Goal: Task Accomplishment & Management: Manage account settings

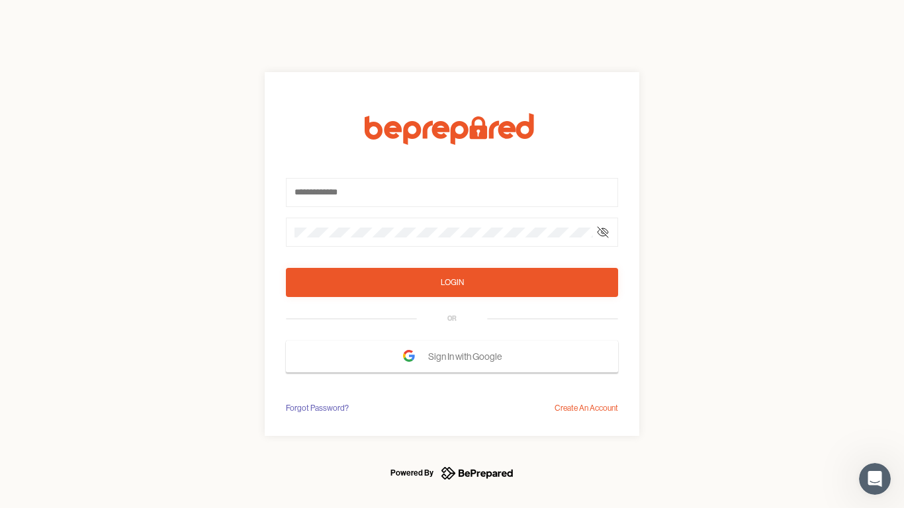
click at [452, 254] on form "Login OR Sign In with Google" at bounding box center [452, 242] width 332 height 259
click at [603, 232] on icon at bounding box center [602, 232] width 11 height 11
click at [452, 283] on div "Login" at bounding box center [452, 282] width 23 height 13
click at [452, 357] on span "Sign In with Google" at bounding box center [468, 357] width 80 height 24
click at [316, 408] on div "Forgot Password?" at bounding box center [317, 408] width 63 height 13
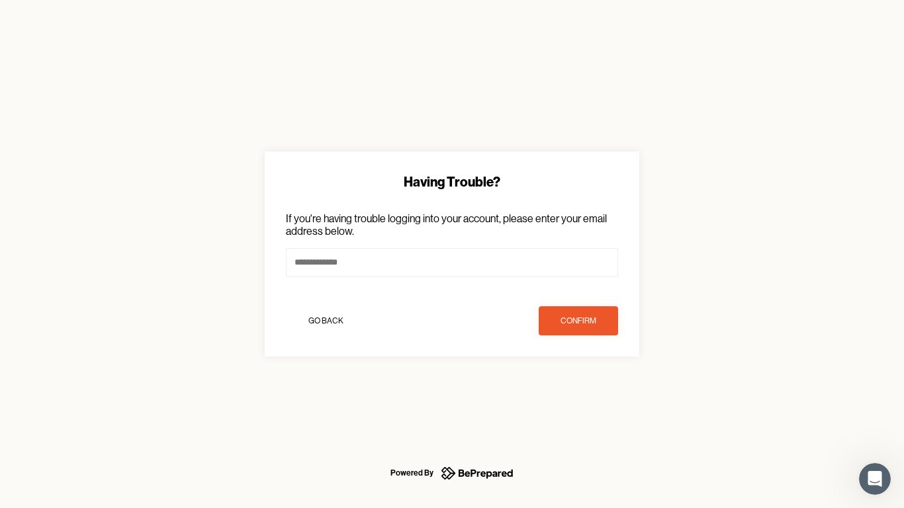
click at [586, 408] on div "Having Trouble? If you're having trouble logging into your account, please ente…" at bounding box center [452, 254] width 904 height 508
click at [875, 479] on icon "Open Intercom Messenger" at bounding box center [875, 479] width 22 height 22
